Goal: Task Accomplishment & Management: Use online tool/utility

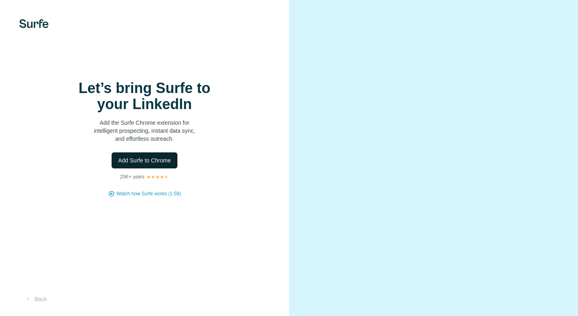
click at [150, 163] on span "Add Surfe to Chrome" at bounding box center [144, 161] width 53 height 8
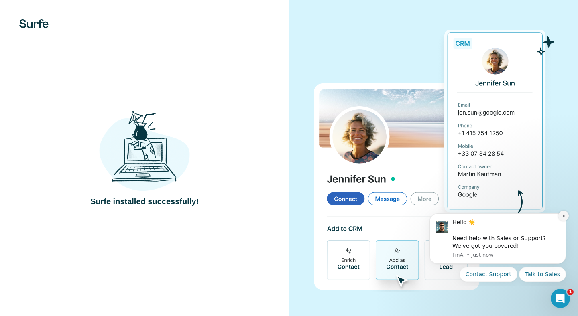
click at [563, 216] on icon "Dismiss notification" at bounding box center [563, 216] width 3 height 3
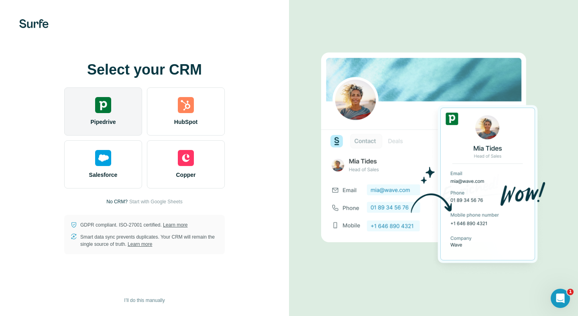
click at [112, 112] on div "Pipedrive" at bounding box center [103, 112] width 78 height 48
click at [98, 114] on div "Pipedrive" at bounding box center [103, 112] width 78 height 48
